Goal: Task Accomplishment & Management: Manage account settings

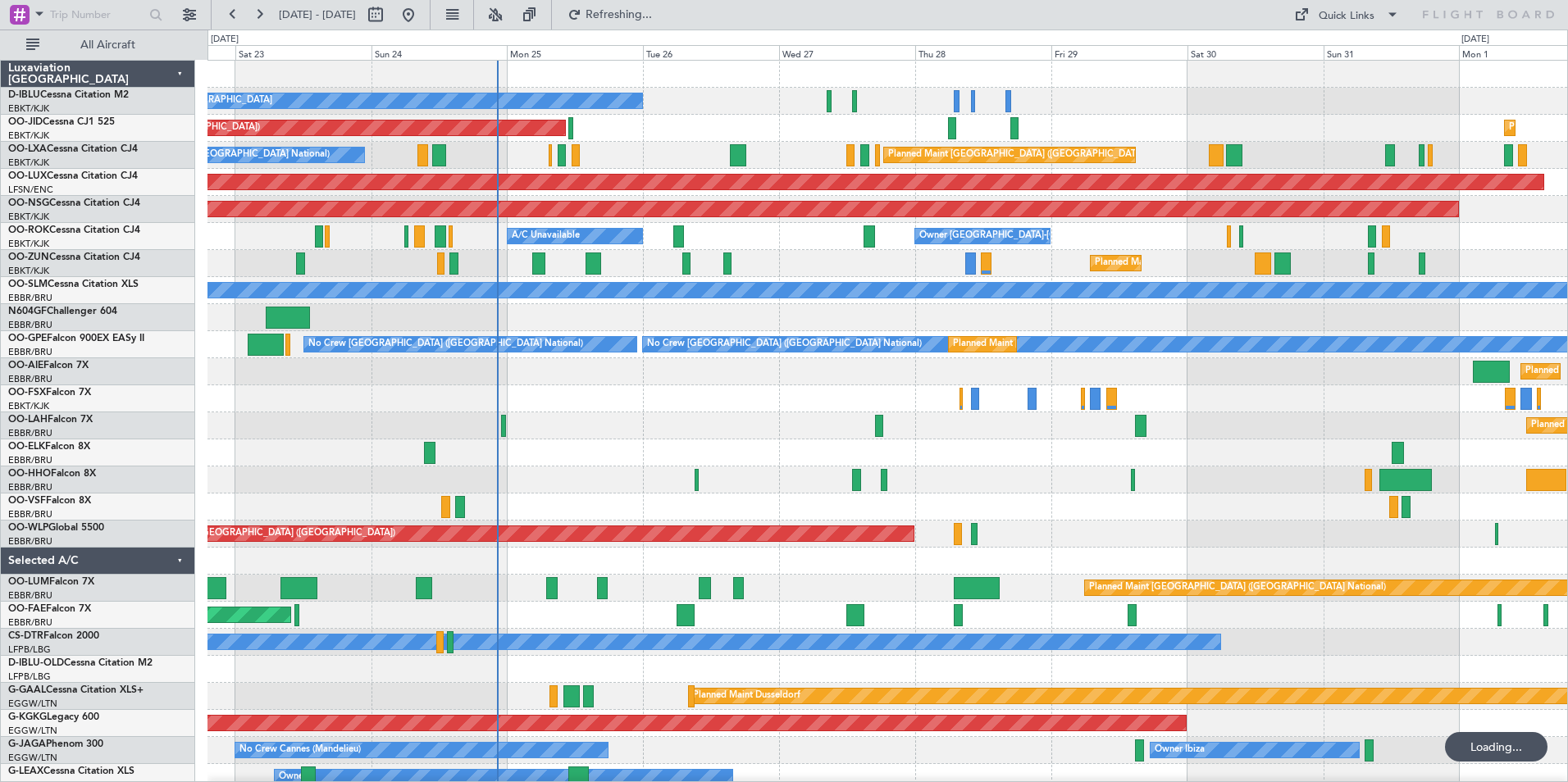
click at [479, 542] on div "No Crew Kortrijk-[GEOGRAPHIC_DATA] No Crew [GEOGRAPHIC_DATA] (Brussels National…" at bounding box center [887, 615] width 1359 height 1109
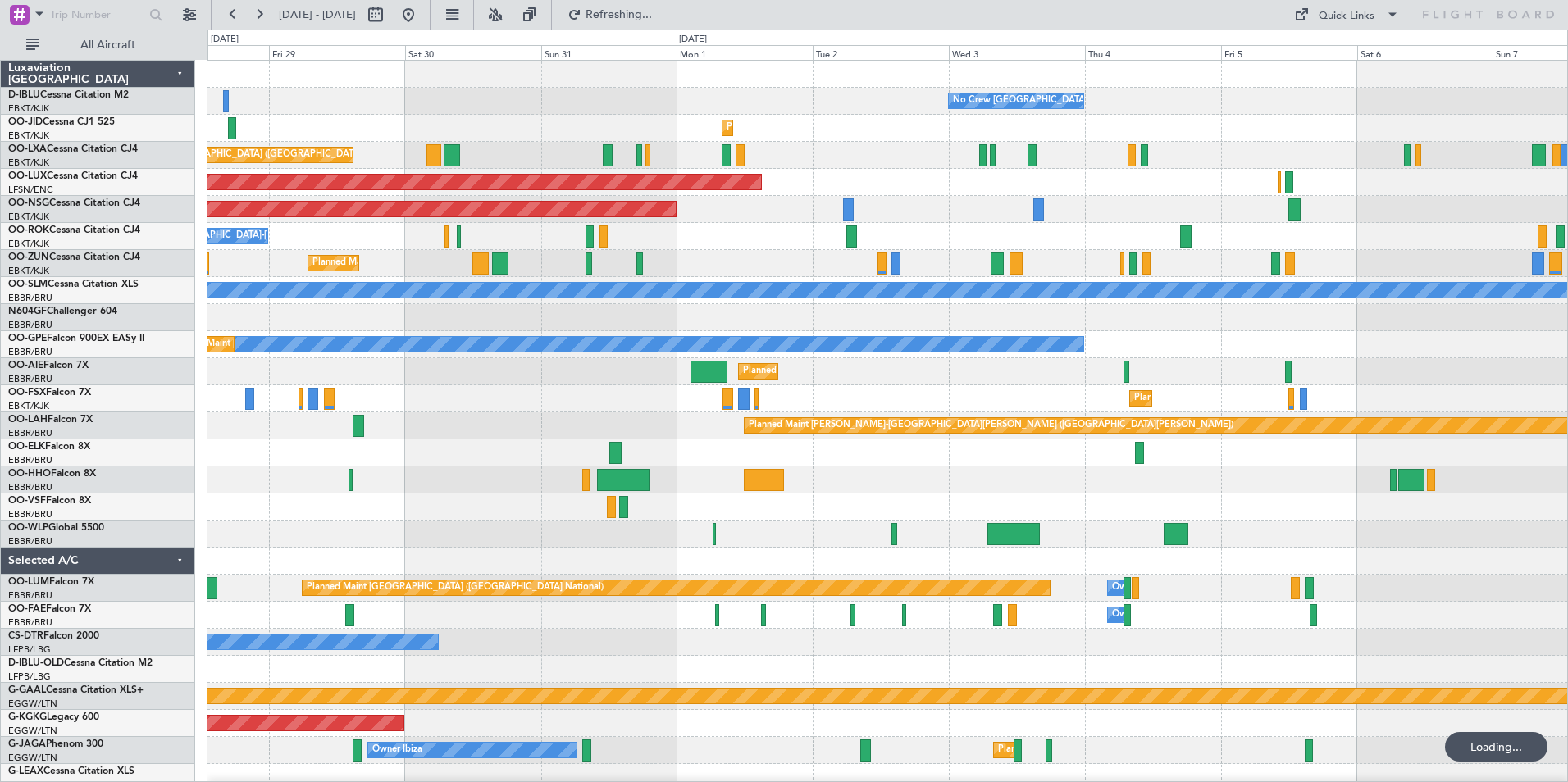
click at [454, 511] on div "No Crew [GEOGRAPHIC_DATA] ([GEOGRAPHIC_DATA] National) Planned Maint [GEOGRAPHI…" at bounding box center [887, 615] width 1359 height 1109
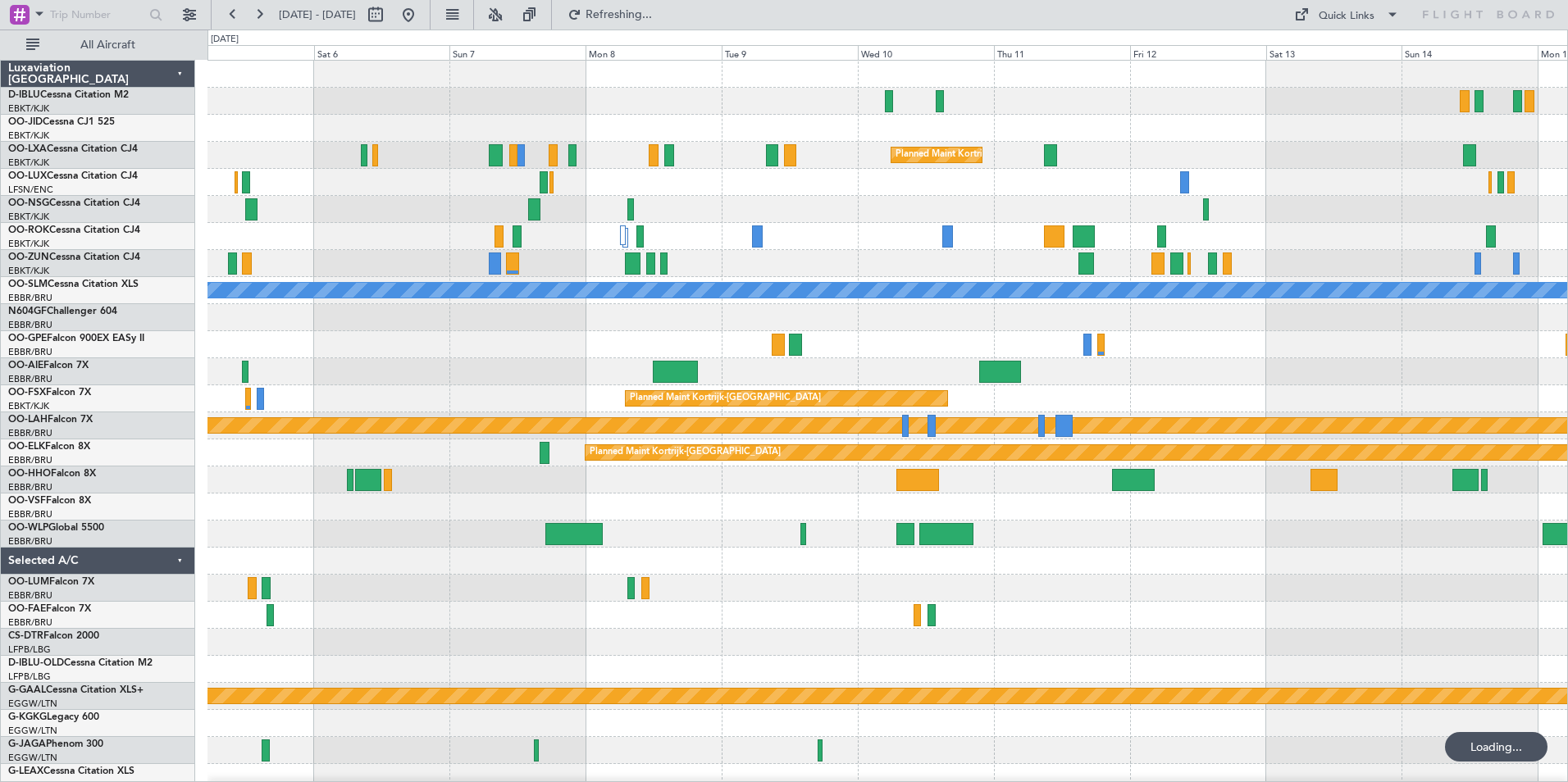
click at [273, 560] on div "No Crew [GEOGRAPHIC_DATA] ([GEOGRAPHIC_DATA] National) Planned Maint [GEOGRAPHI…" at bounding box center [887, 615] width 1359 height 1109
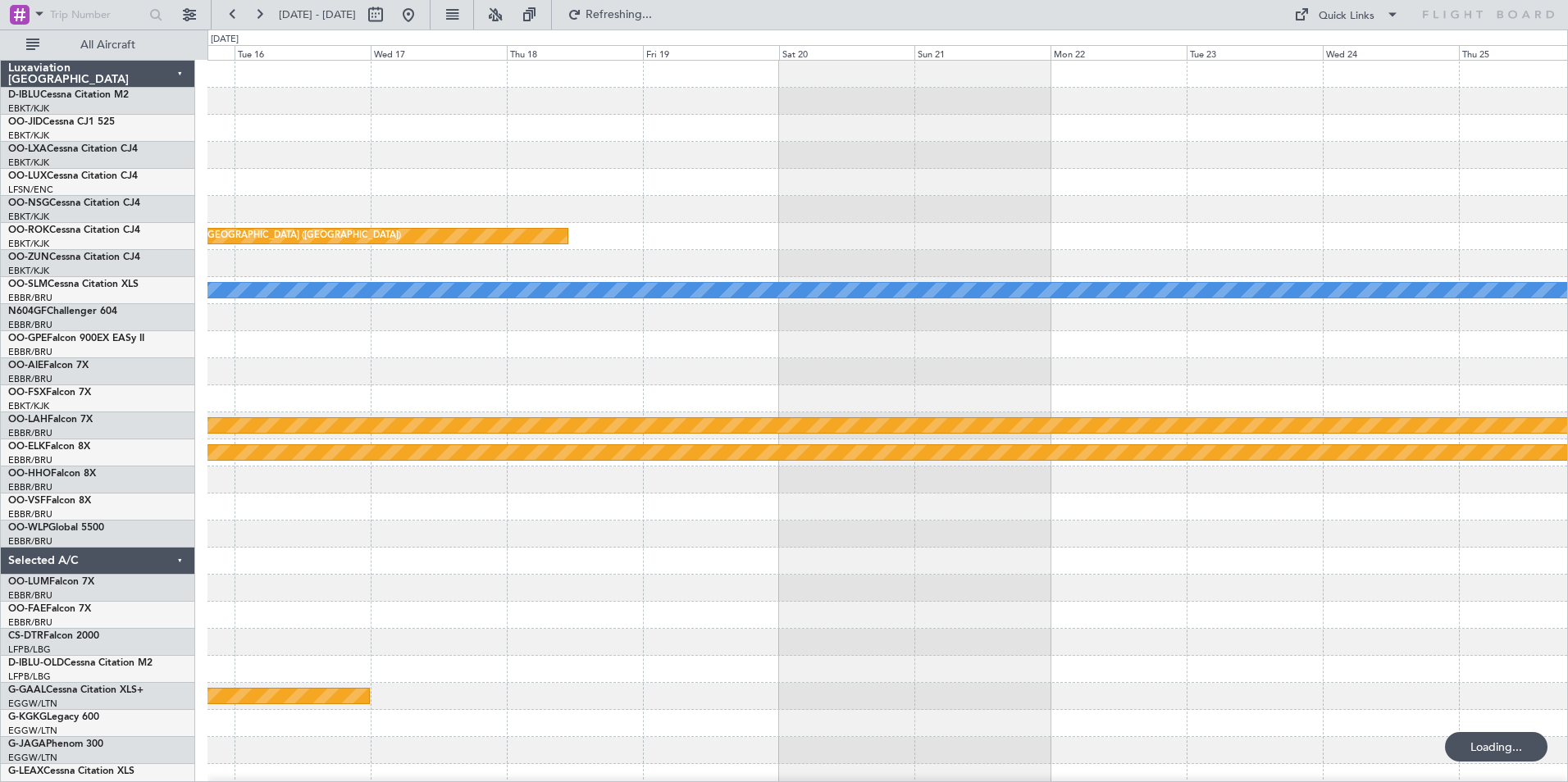
click at [187, 577] on div "null [GEOGRAPHIC_DATA]-[GEOGRAPHIC_DATA] Planned Maint [GEOGRAPHIC_DATA] ([GEOG…" at bounding box center [784, 405] width 1568 height 752
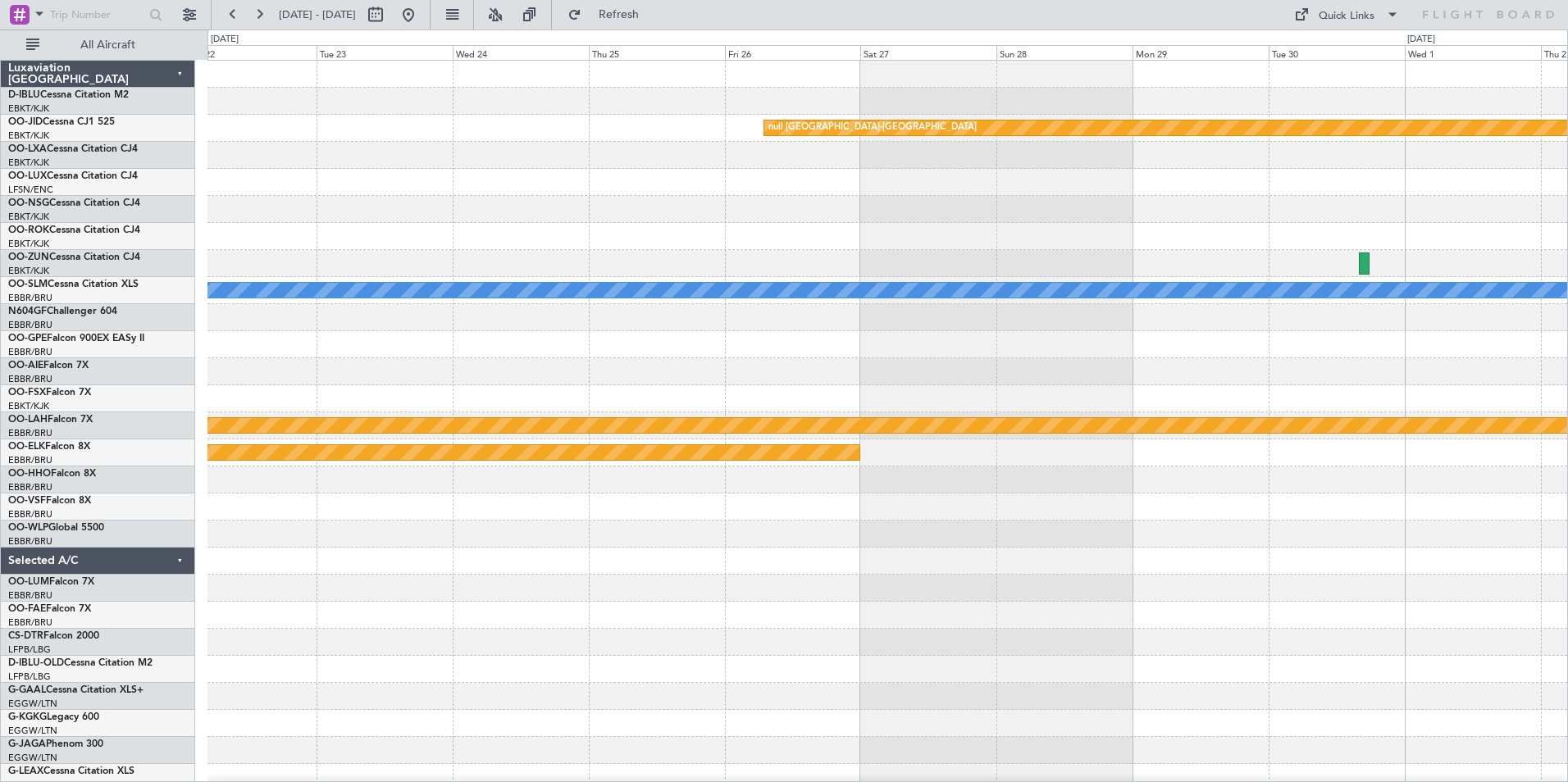
click at [409, 612] on div "null [GEOGRAPHIC_DATA]-[GEOGRAPHIC_DATA] A/C Unavailable [GEOGRAPHIC_DATA] Plan…" at bounding box center [887, 615] width 1359 height 1109
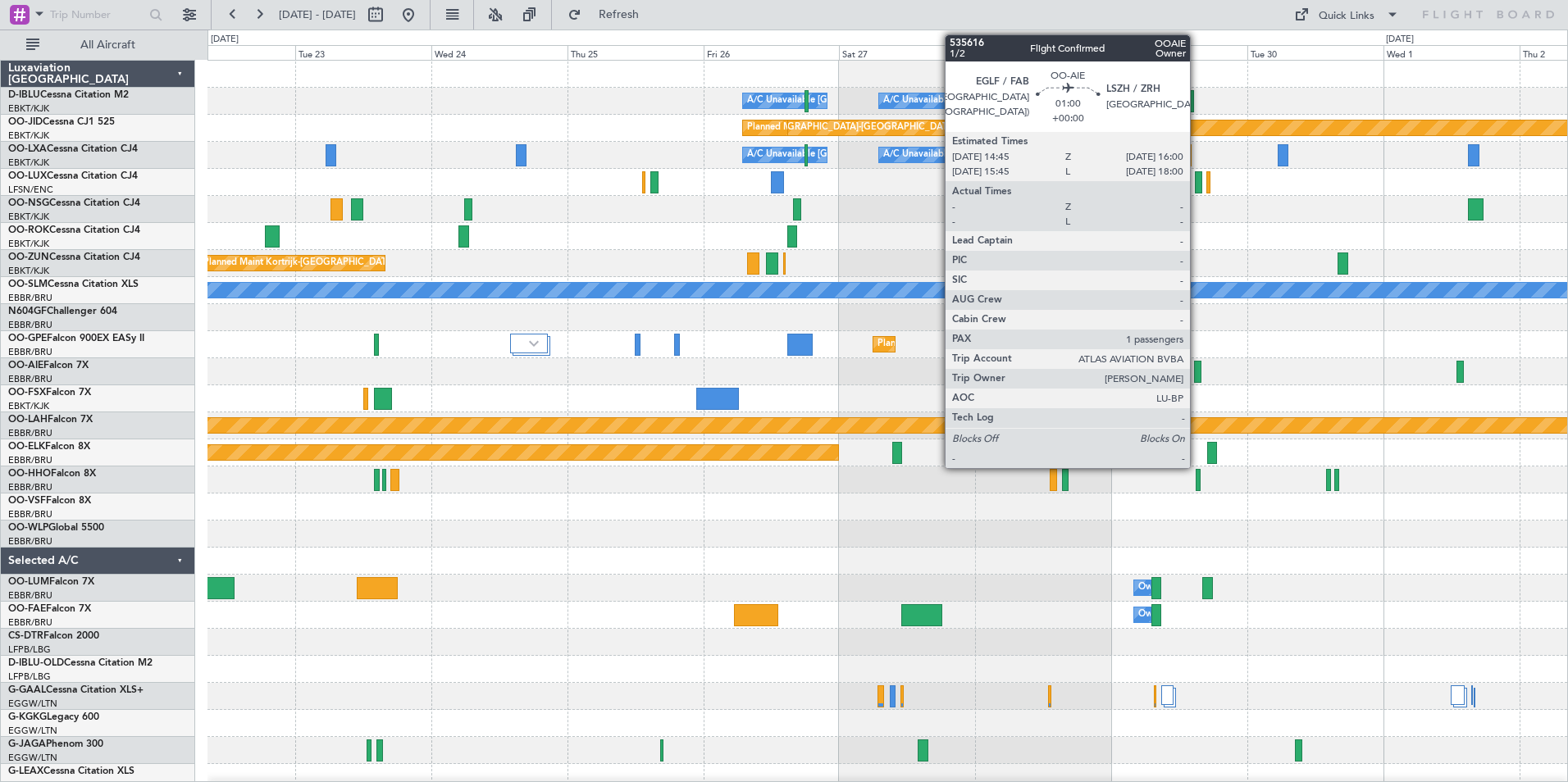
click at [1197, 368] on div at bounding box center [1196, 372] width 7 height 22
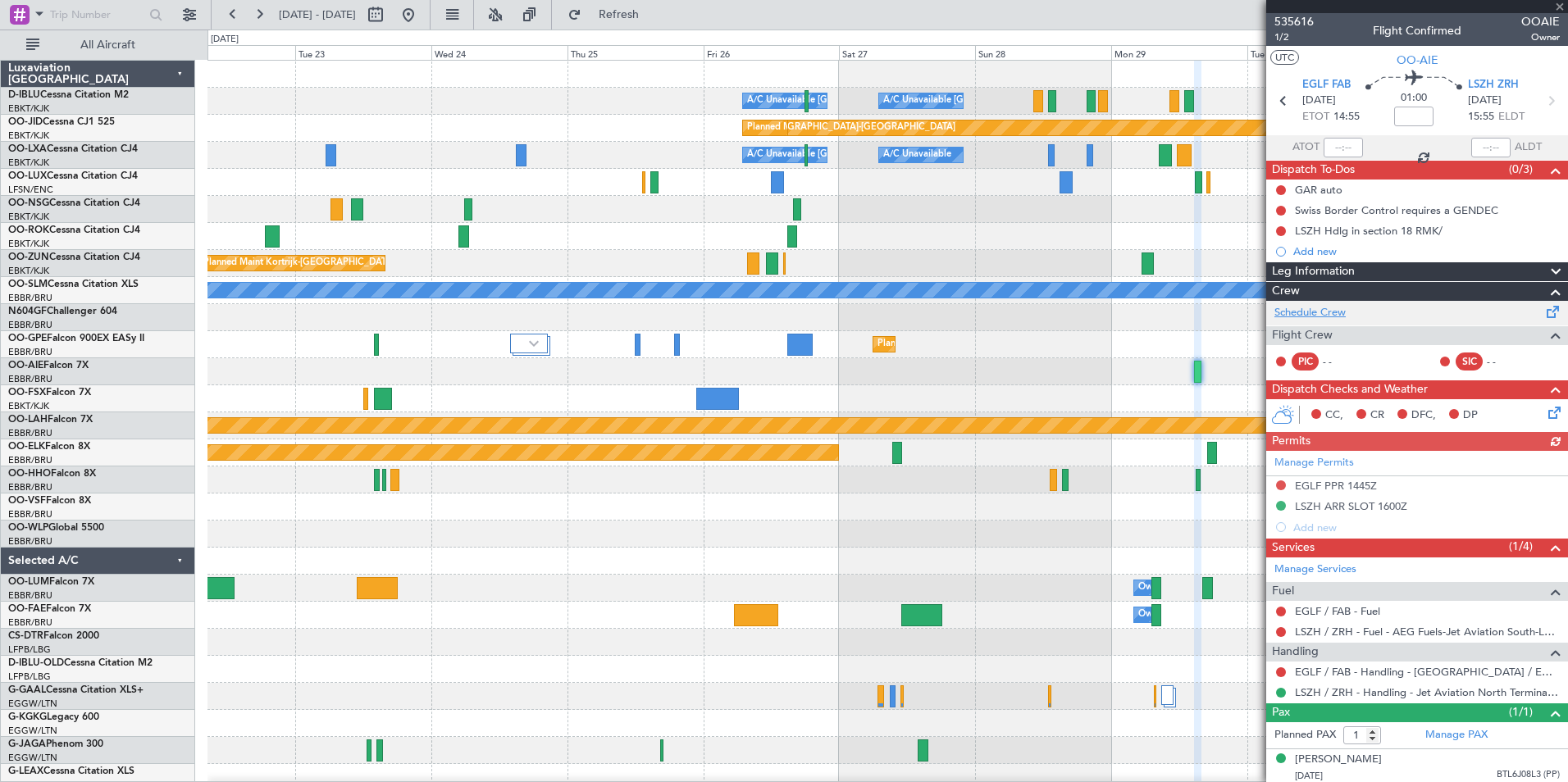
click at [1343, 306] on link "Schedule Crew" at bounding box center [1310, 312] width 71 height 17
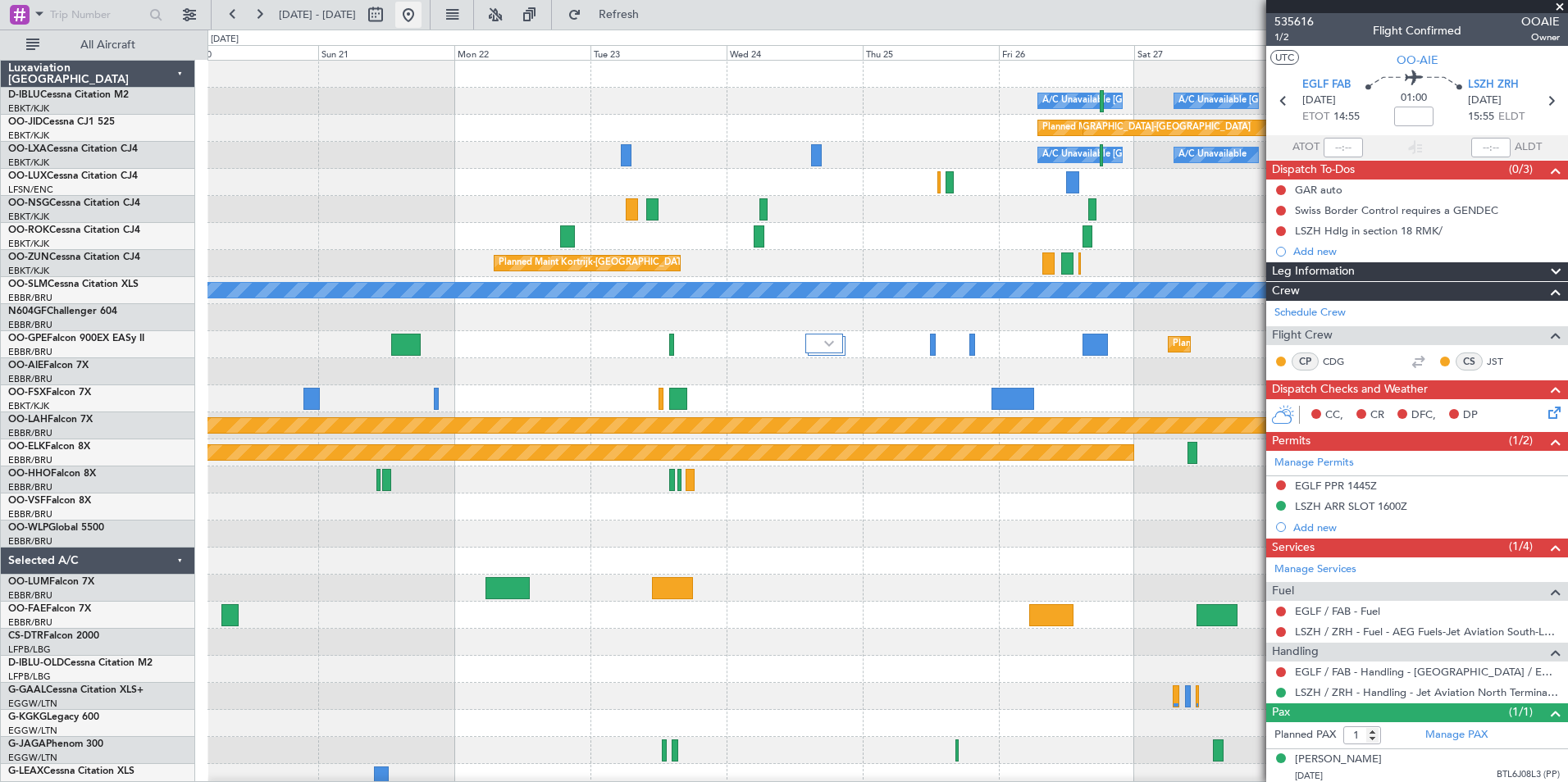
click at [421, 16] on button at bounding box center [408, 15] width 27 height 27
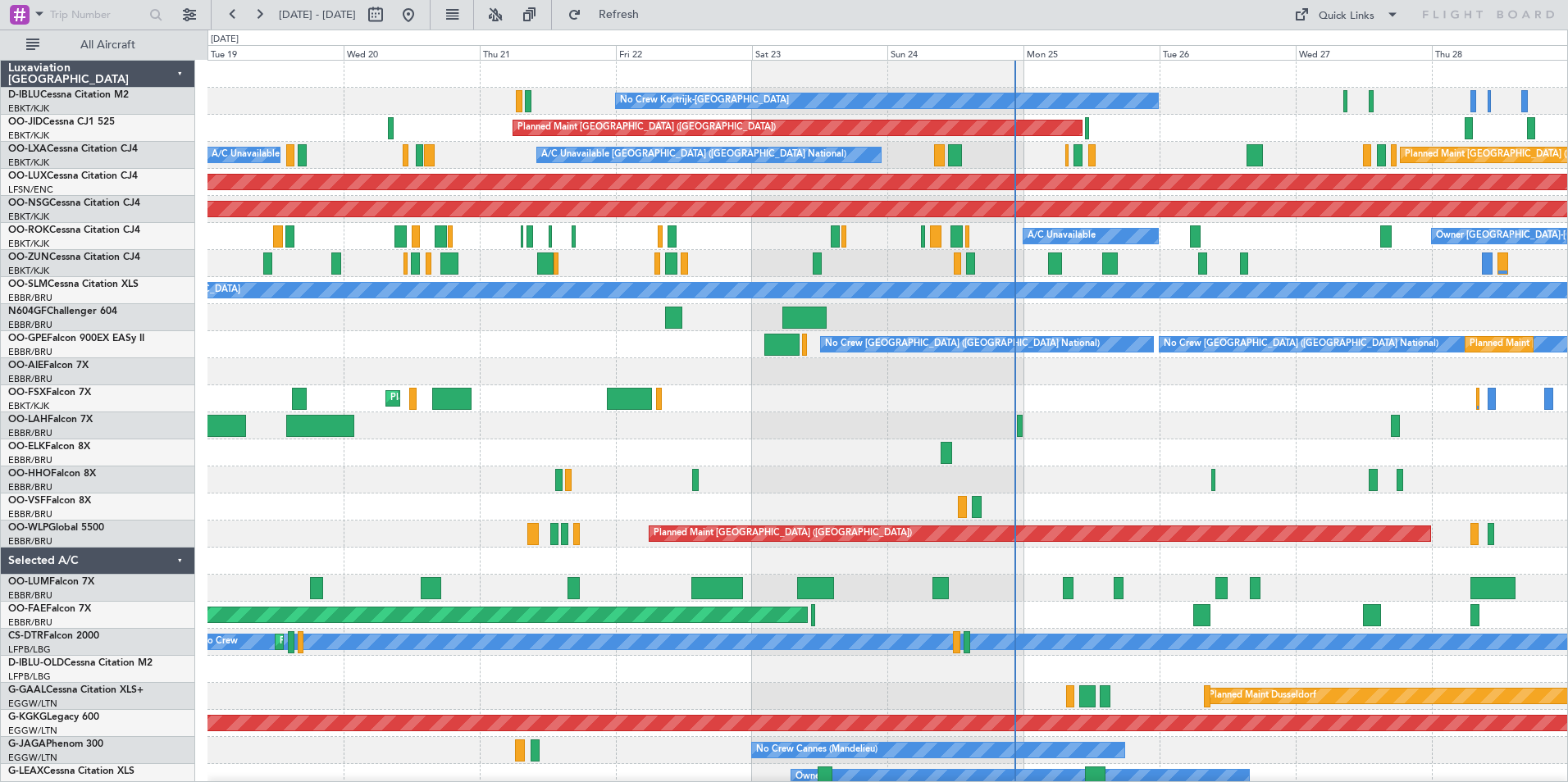
click at [832, 425] on div "No Crew Kortrijk-[GEOGRAPHIC_DATA] Planned Maint [GEOGRAPHIC_DATA] ([GEOGRAPHIC…" at bounding box center [887, 601] width 1359 height 1083
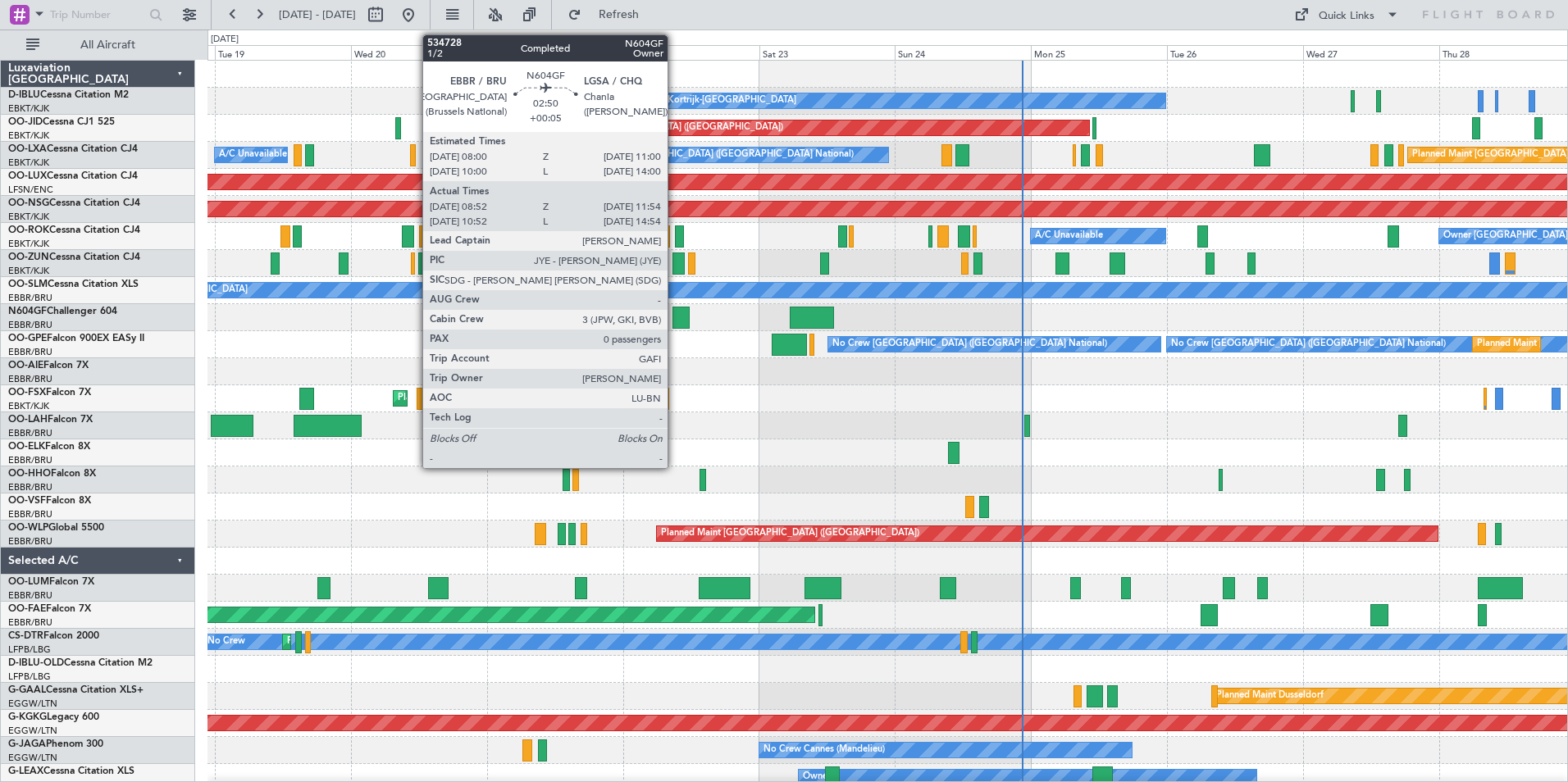
click at [674, 306] on div at bounding box center [680, 317] width 17 height 22
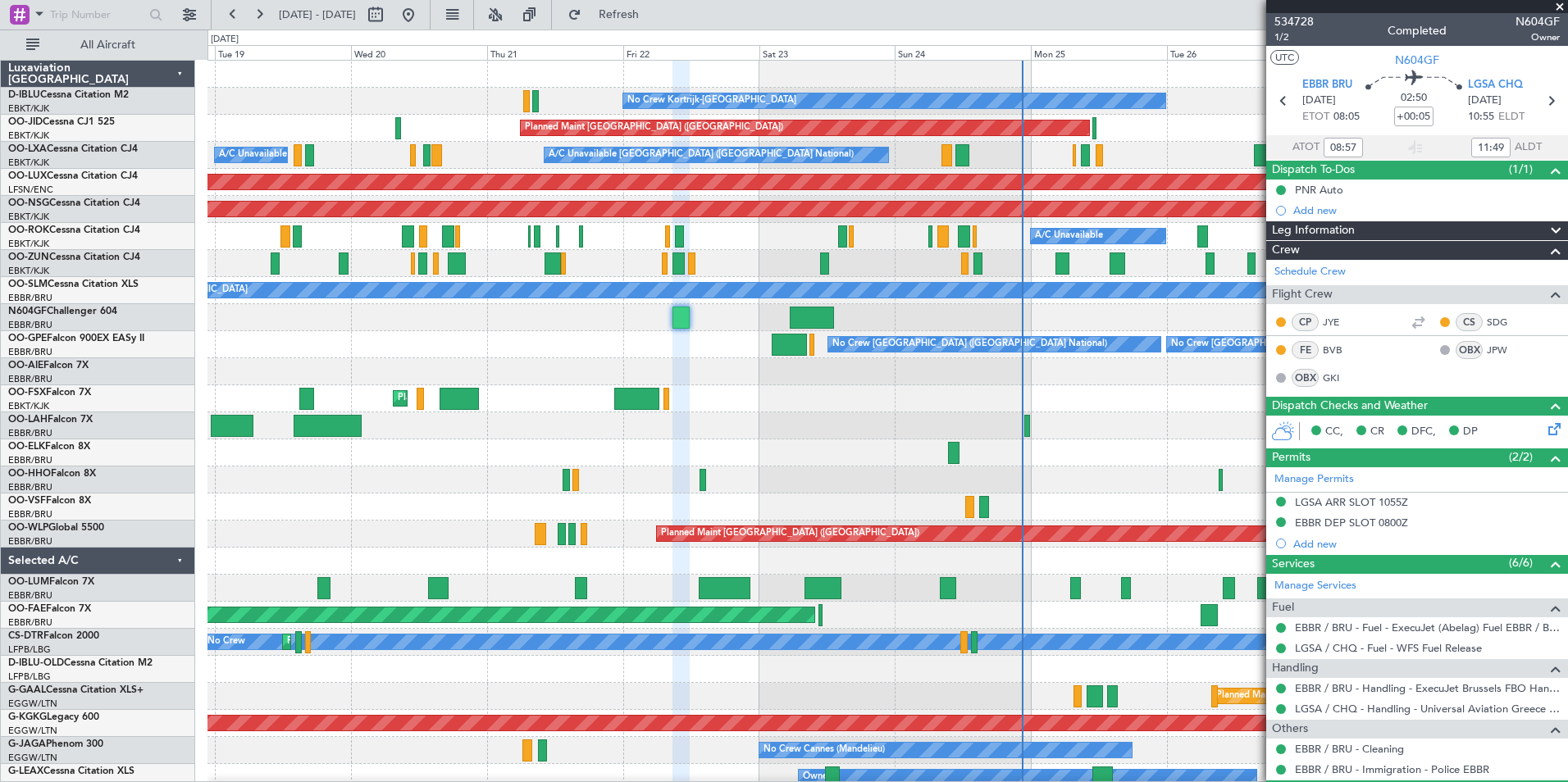
type input "10:57"
type input "14:49"
type input "08:57"
type input "11:49"
click at [1282, 39] on span "1/2" at bounding box center [1294, 38] width 40 height 14
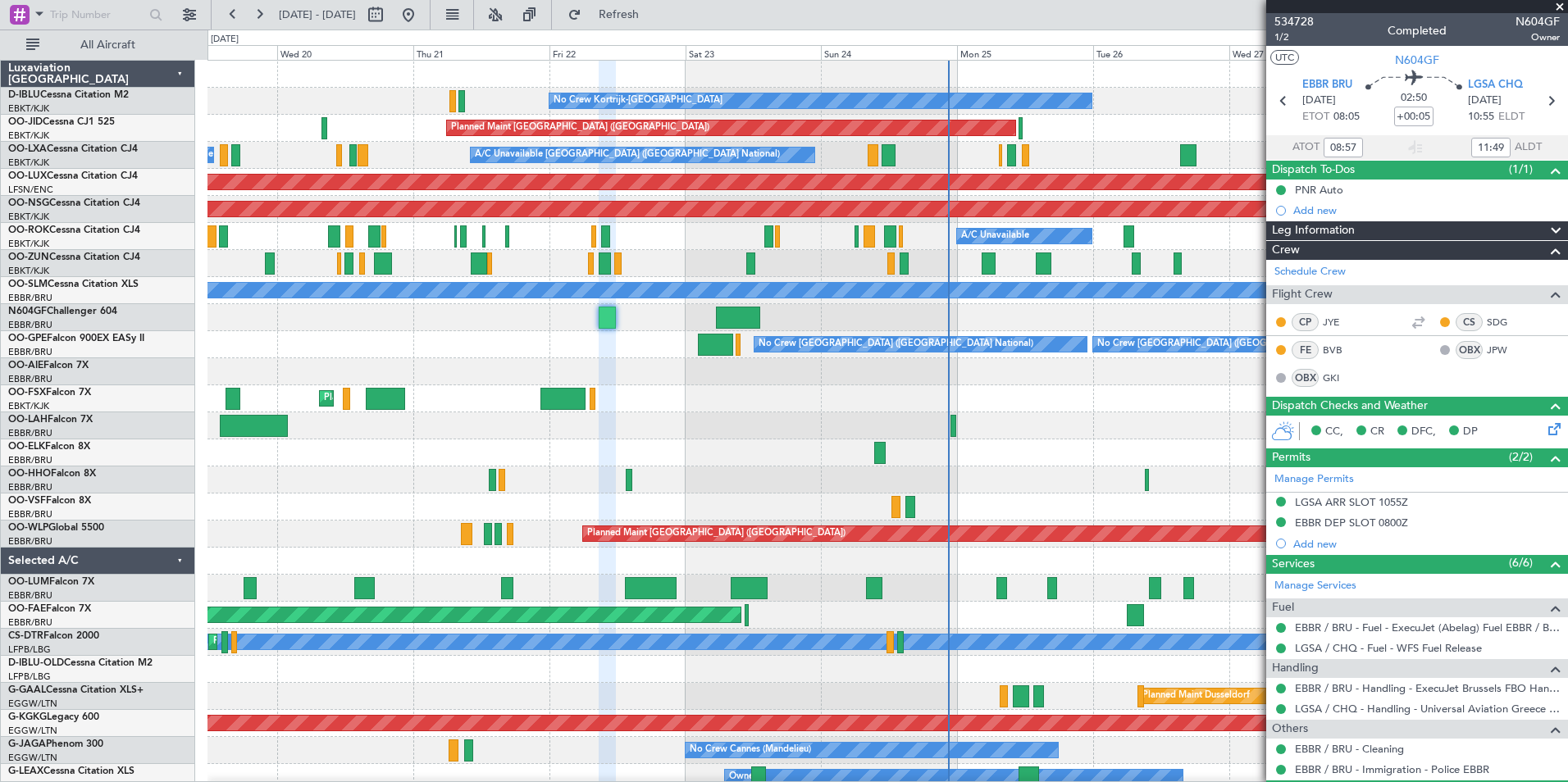
click at [828, 415] on div "No Crew Kortrijk-[GEOGRAPHIC_DATA] Planned Maint [GEOGRAPHIC_DATA] ([GEOGRAPHIC…" at bounding box center [887, 574] width 1359 height 1028
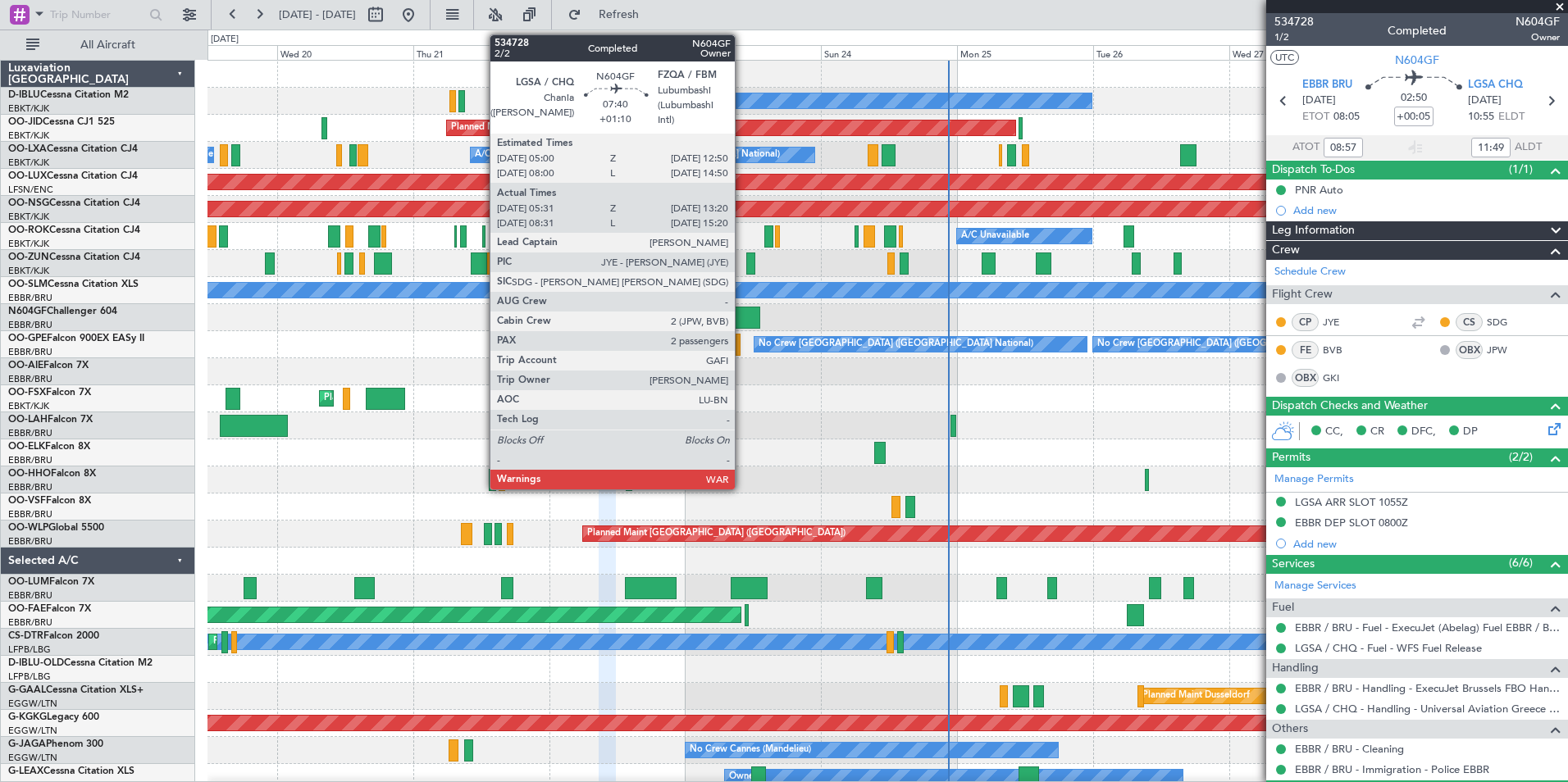
click at [741, 315] on div at bounding box center [739, 317] width 45 height 22
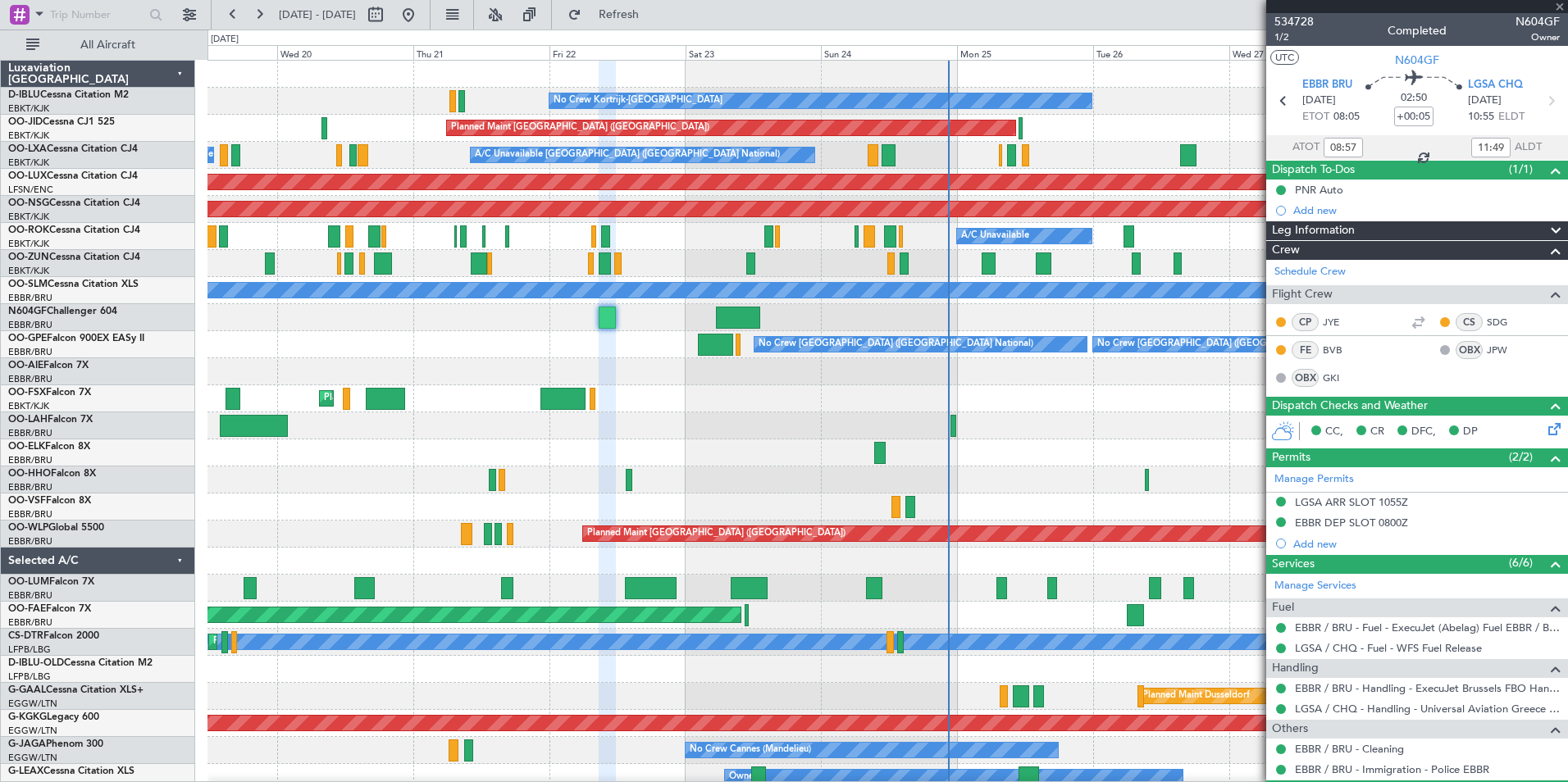
type input "+01:10"
type input "05:36"
type input "13:15"
type input "2"
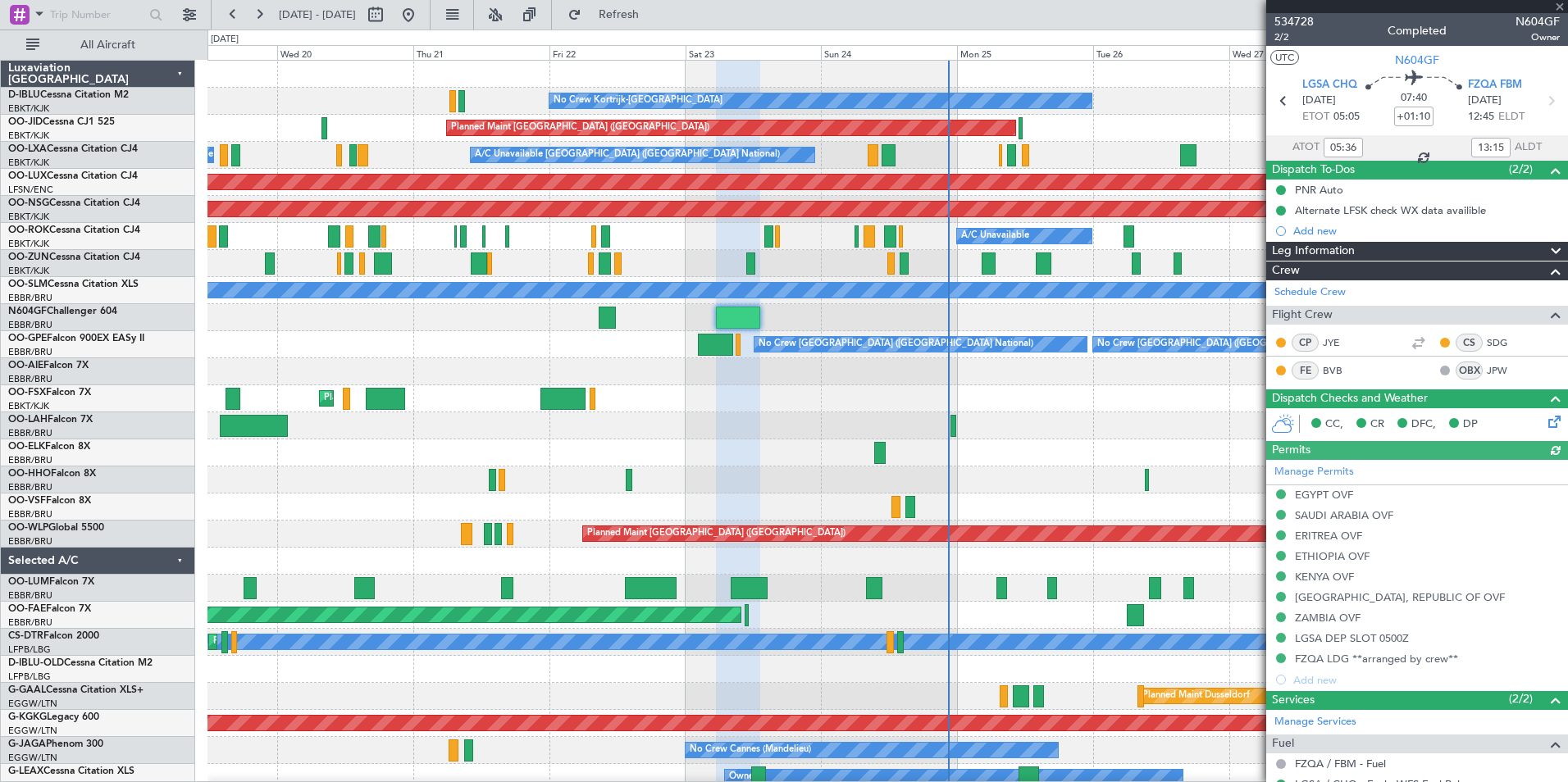
type input "08:36"
type input "15:15"
type input "05:36"
type input "13:15"
click at [1287, 35] on span "2/2" at bounding box center [1294, 38] width 40 height 14
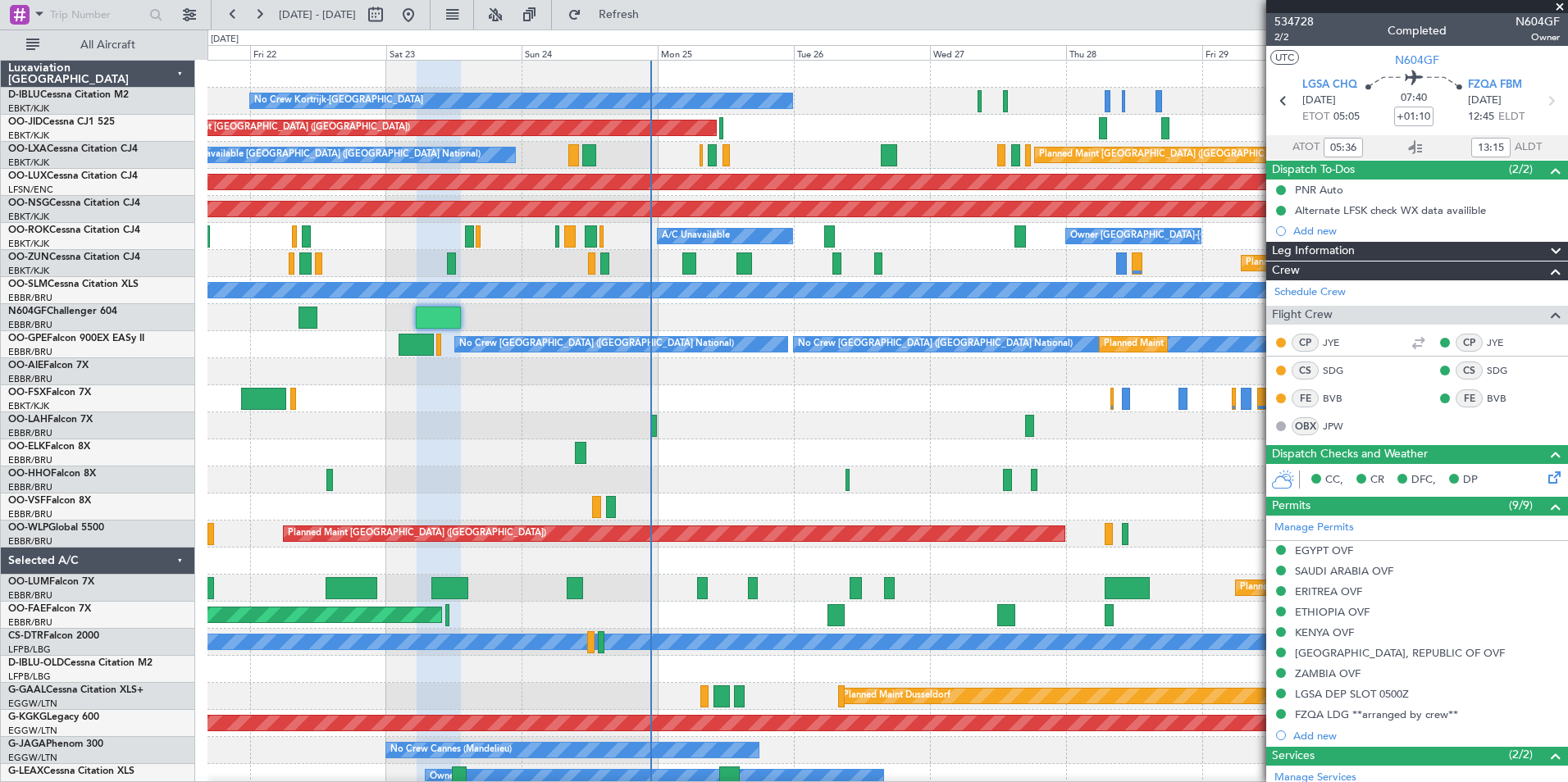
click at [710, 492] on div "No Crew Kortrijk-[GEOGRAPHIC_DATA] No Crew [GEOGRAPHIC_DATA] (Brussels National…" at bounding box center [887, 601] width 1359 height 1083
